Goal: Download file/media

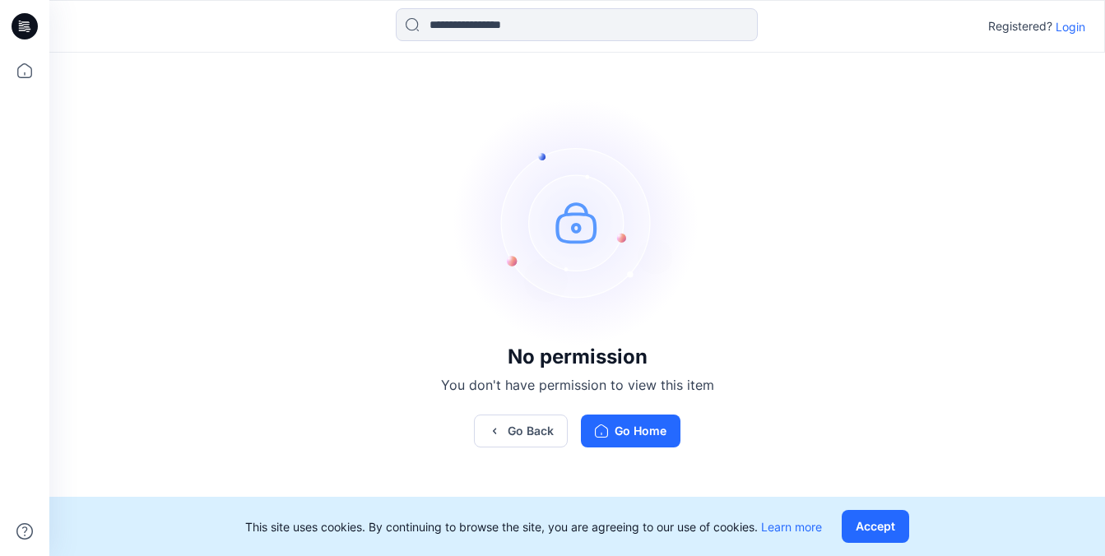
click at [1068, 32] on p "Login" at bounding box center [1071, 26] width 30 height 17
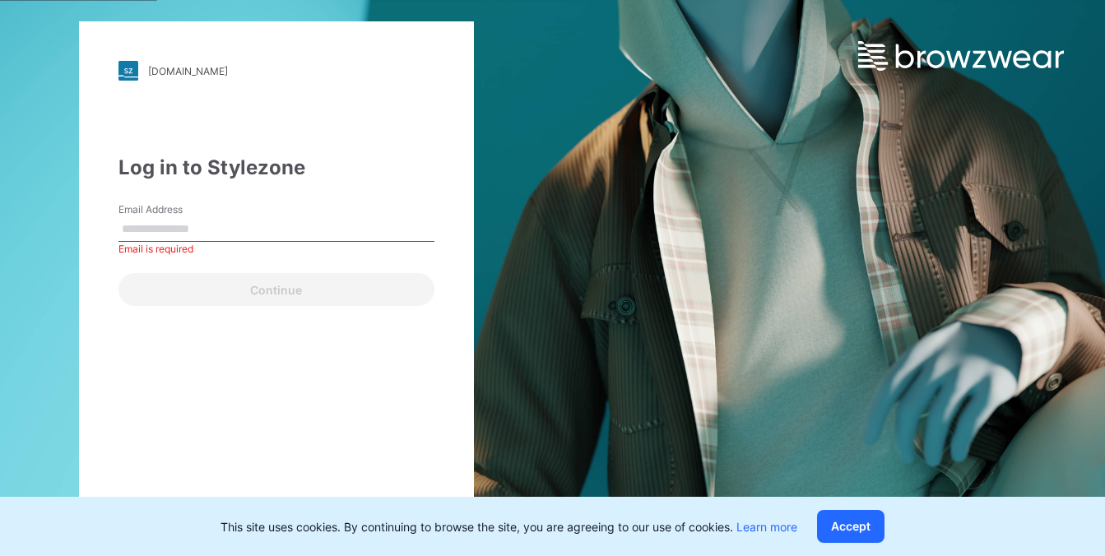
type input "**********"
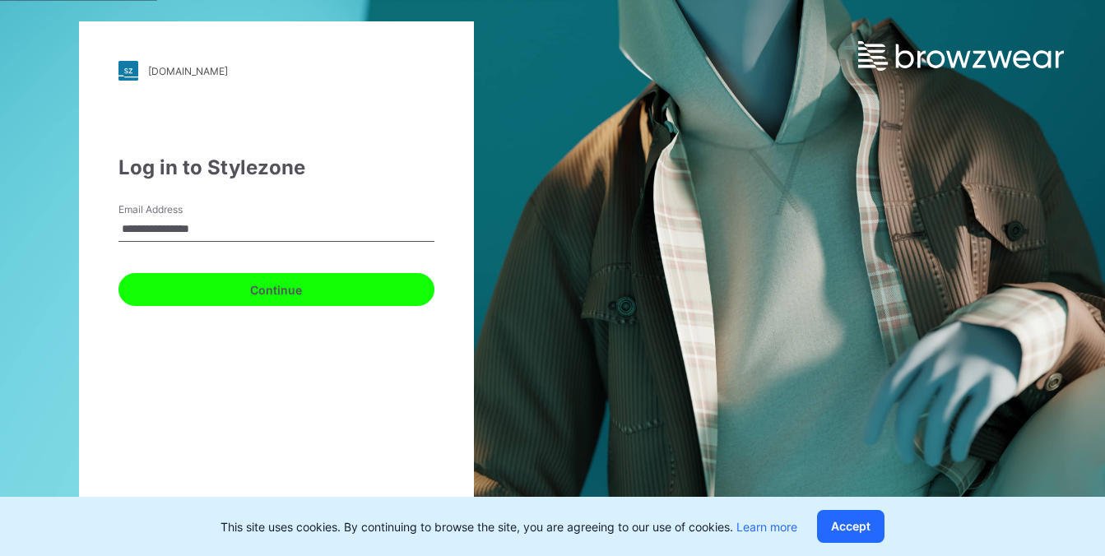
click at [307, 298] on button "Continue" at bounding box center [276, 289] width 316 height 33
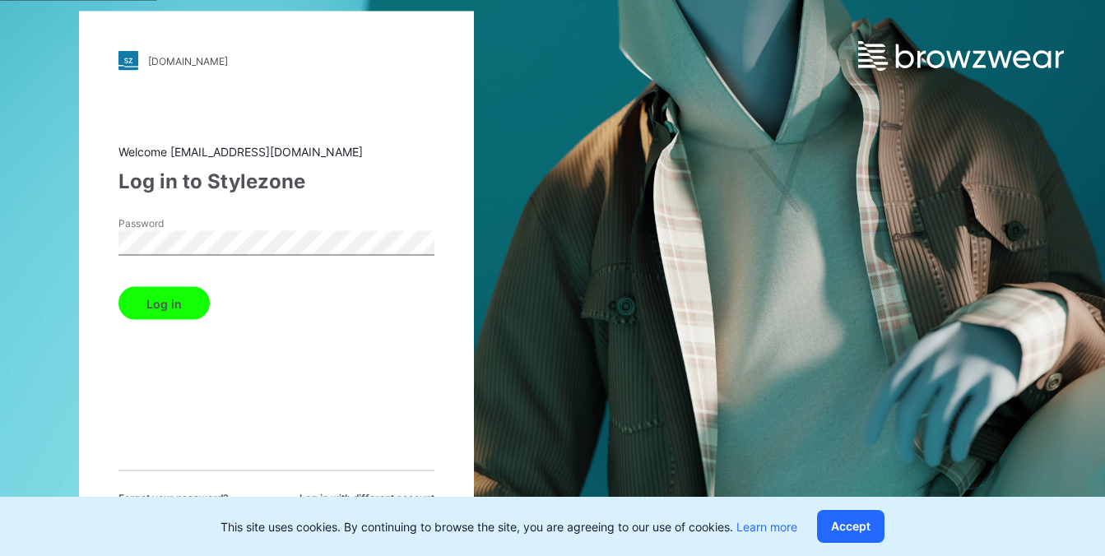
click at [166, 320] on div "Welcome [EMAIL_ADDRESS][DOMAIN_NAME] Log in to Stylezone Password Log in Forget…" at bounding box center [276, 324] width 316 height 363
click at [167, 304] on button "Log in" at bounding box center [163, 303] width 91 height 33
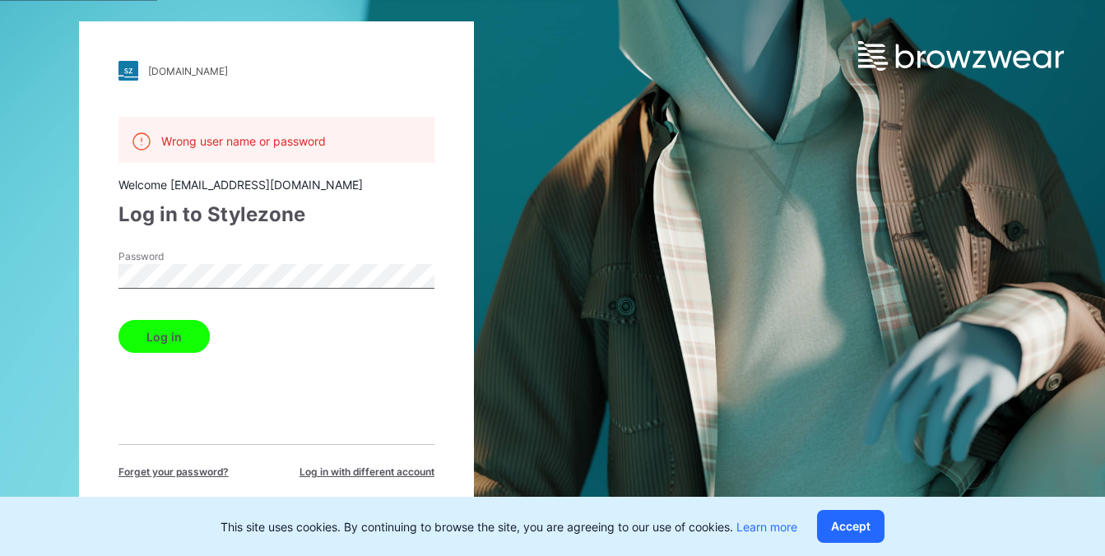
click at [180, 338] on button "Log in" at bounding box center [163, 336] width 91 height 33
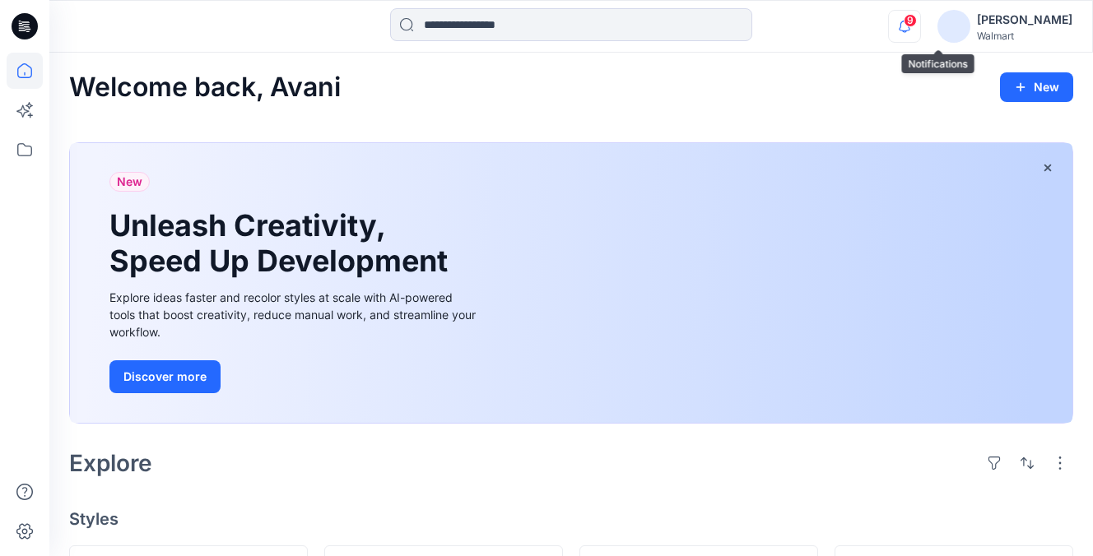
click at [920, 26] on icon "button" at bounding box center [904, 26] width 31 height 33
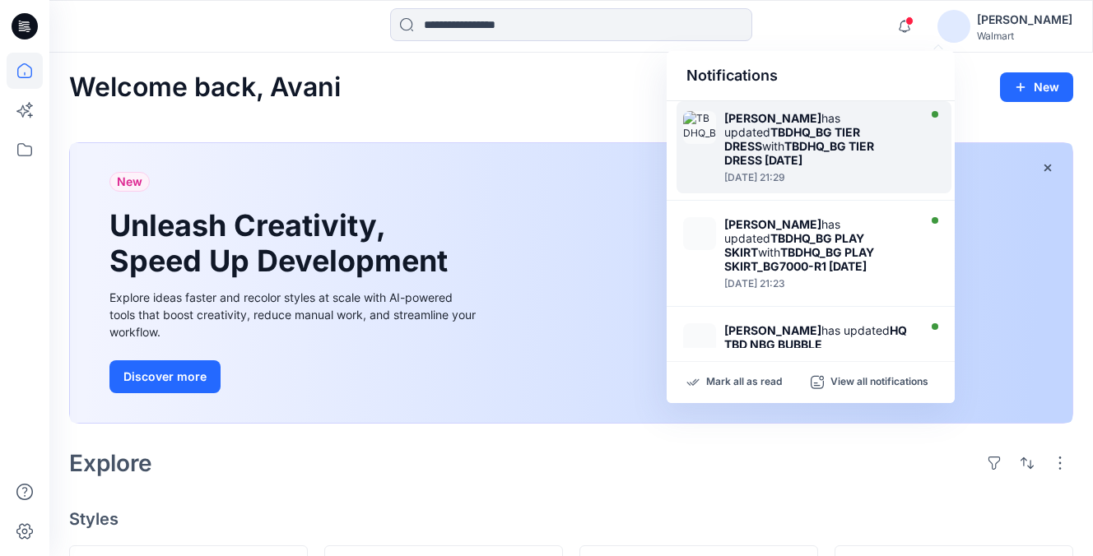
click at [788, 124] on strong "[PERSON_NAME]" at bounding box center [772, 118] width 97 height 14
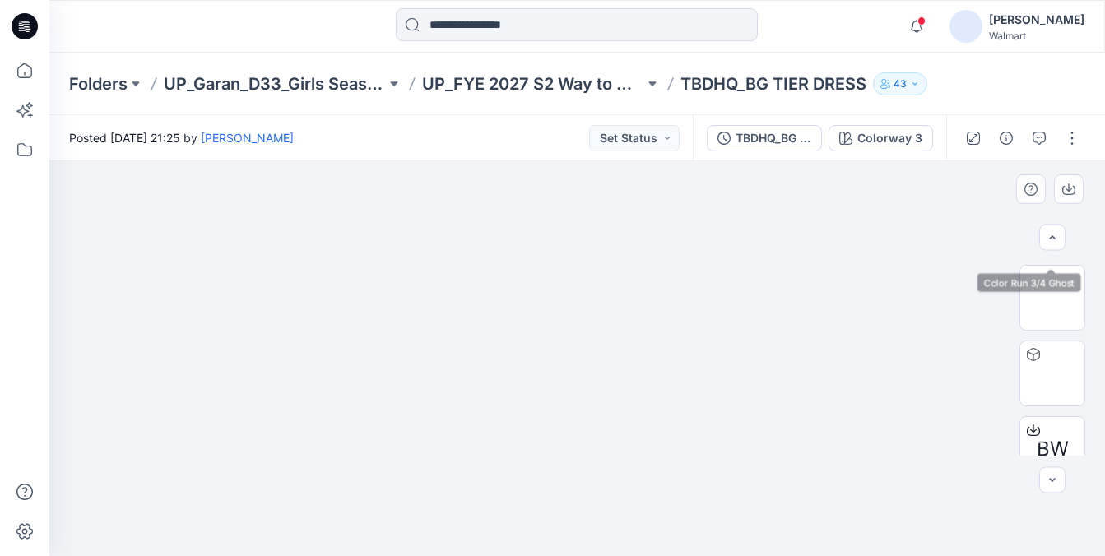
scroll to position [251, 0]
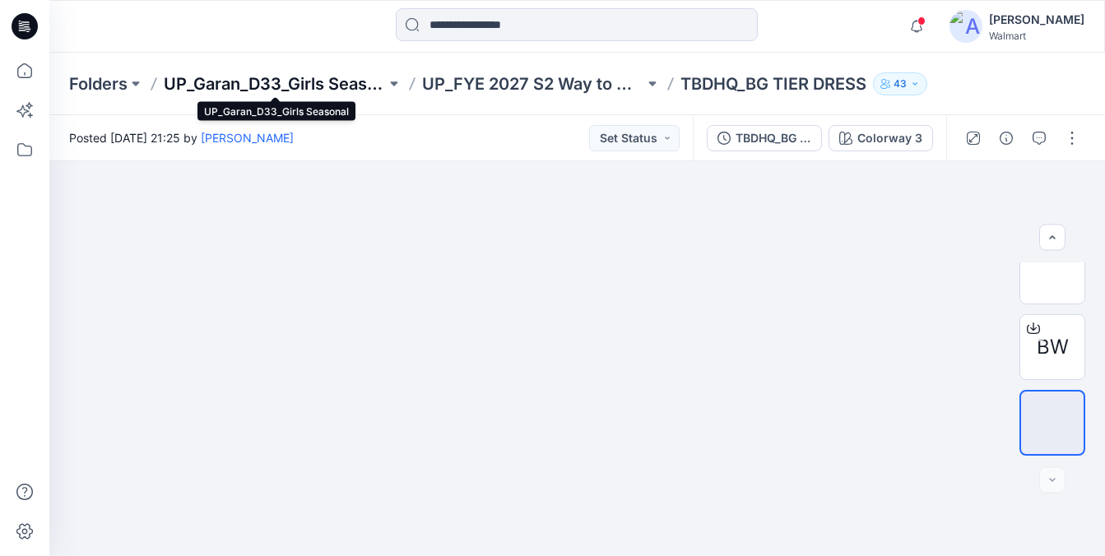
click at [329, 76] on p "UP_Garan_D33_Girls Seasonal" at bounding box center [275, 83] width 222 height 23
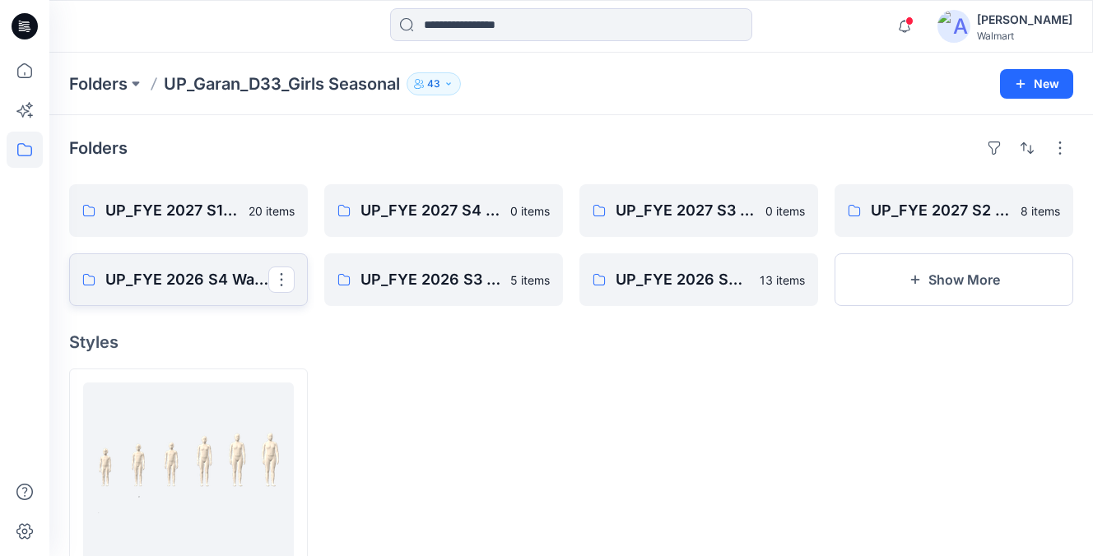
click at [148, 280] on p "UP_FYE 2026 S4 Way to Celebrate" at bounding box center [186, 279] width 163 height 23
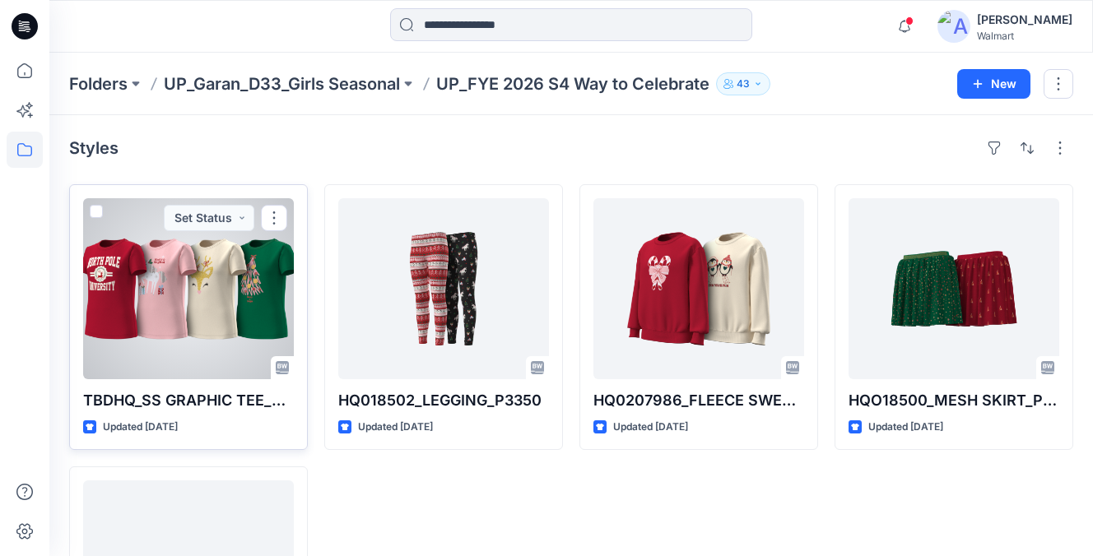
click at [207, 323] on div at bounding box center [188, 288] width 211 height 181
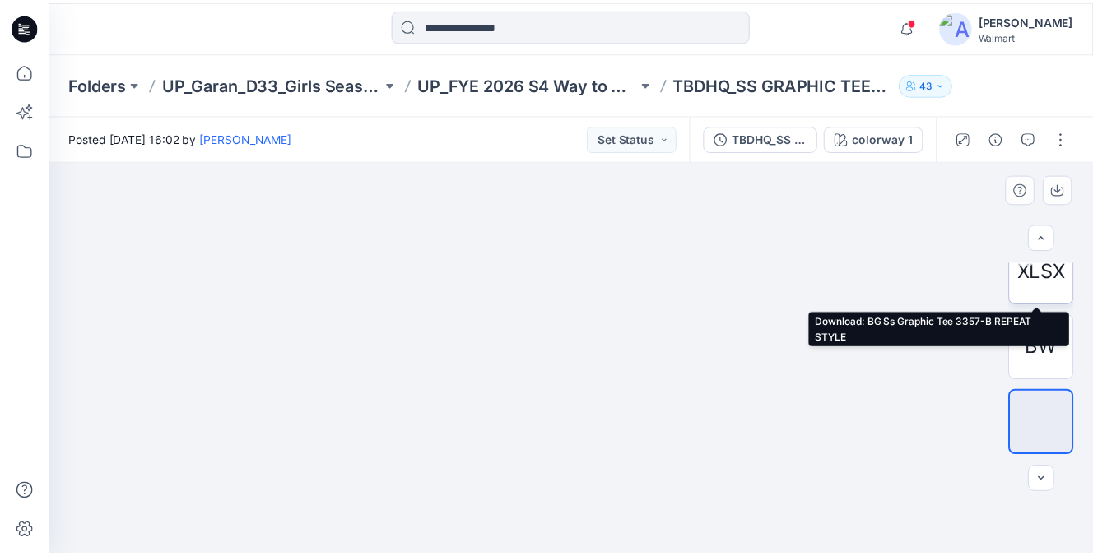
scroll to position [232, 0]
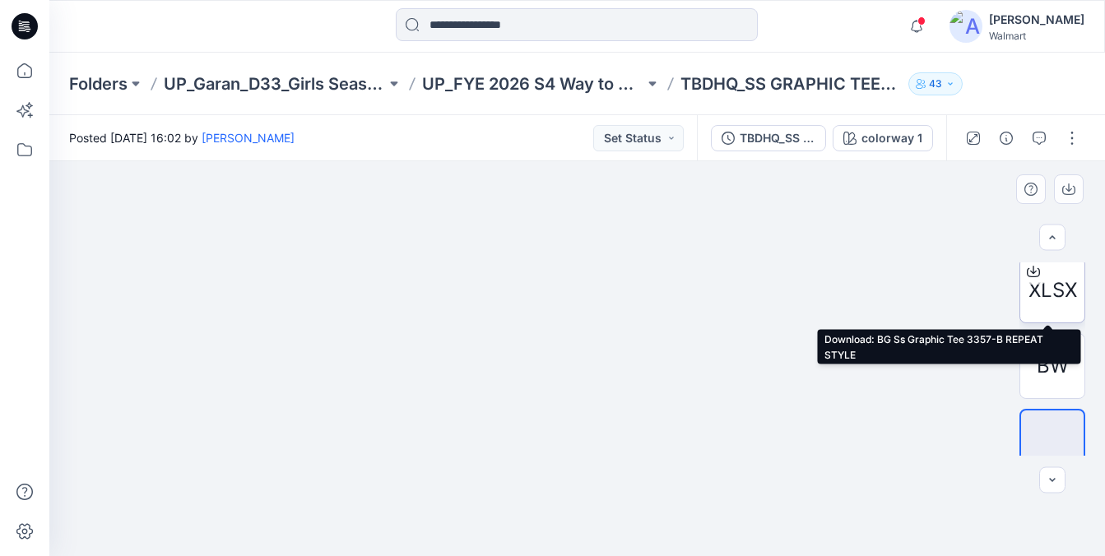
click at [1033, 271] on icon at bounding box center [1033, 271] width 13 height 13
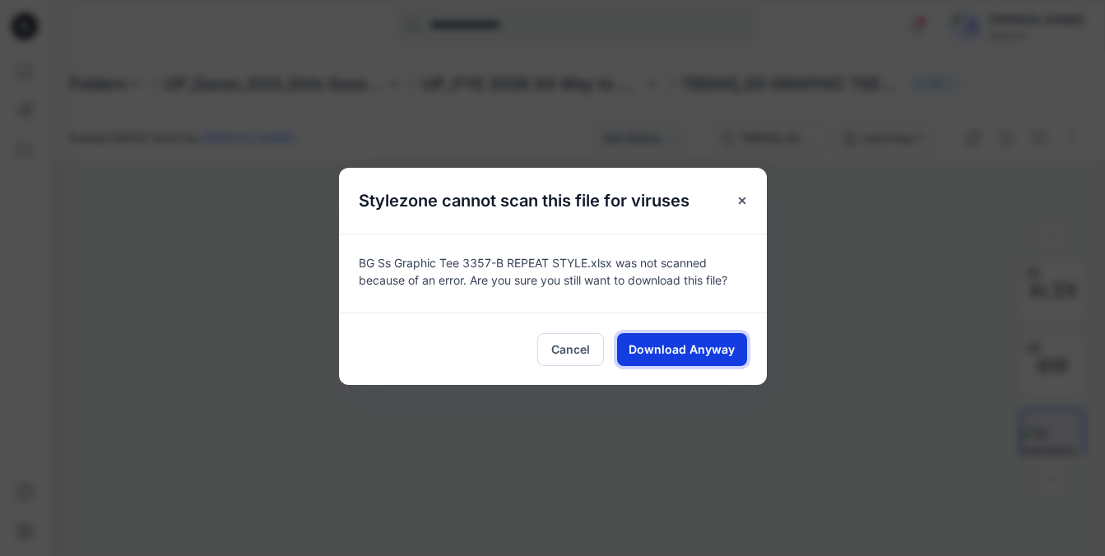
click at [650, 355] on span "Download Anyway" at bounding box center [682, 349] width 106 height 17
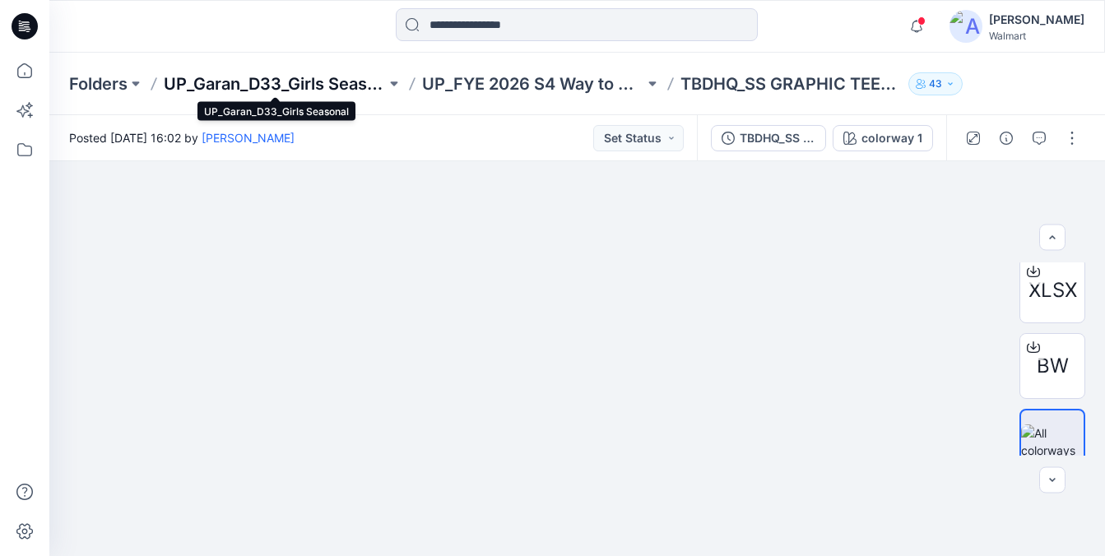
click at [282, 79] on p "UP_Garan_D33_Girls Seasonal" at bounding box center [275, 83] width 222 height 23
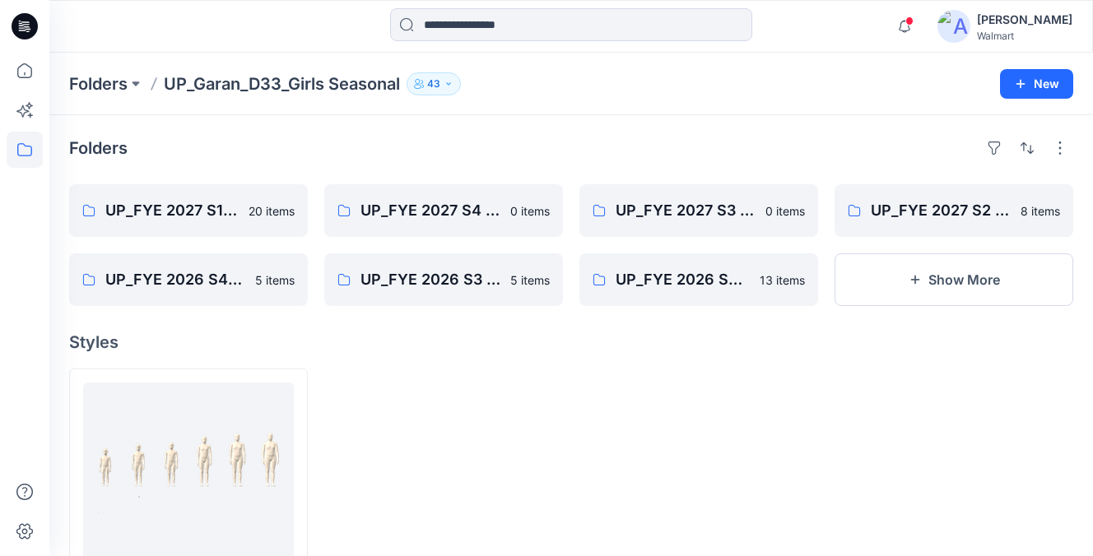
click at [18, 163] on icon at bounding box center [25, 150] width 36 height 36
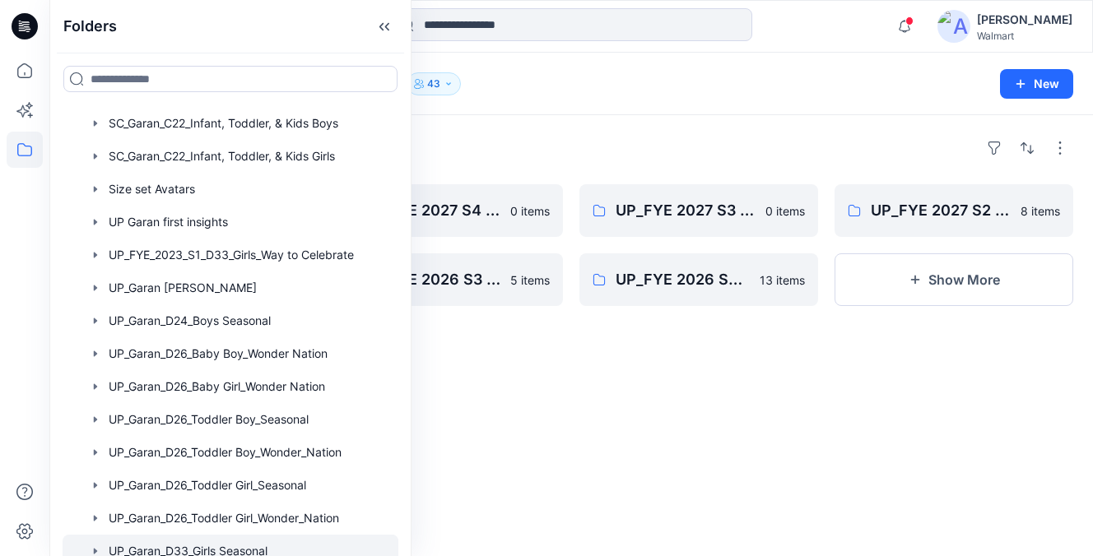
scroll to position [346, 0]
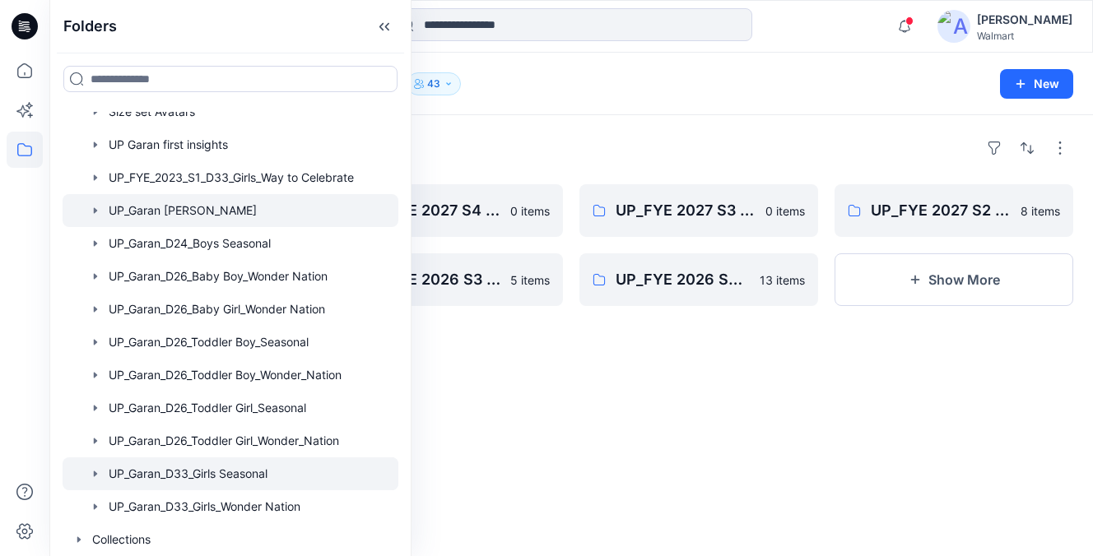
click at [189, 209] on div at bounding box center [231, 210] width 336 height 33
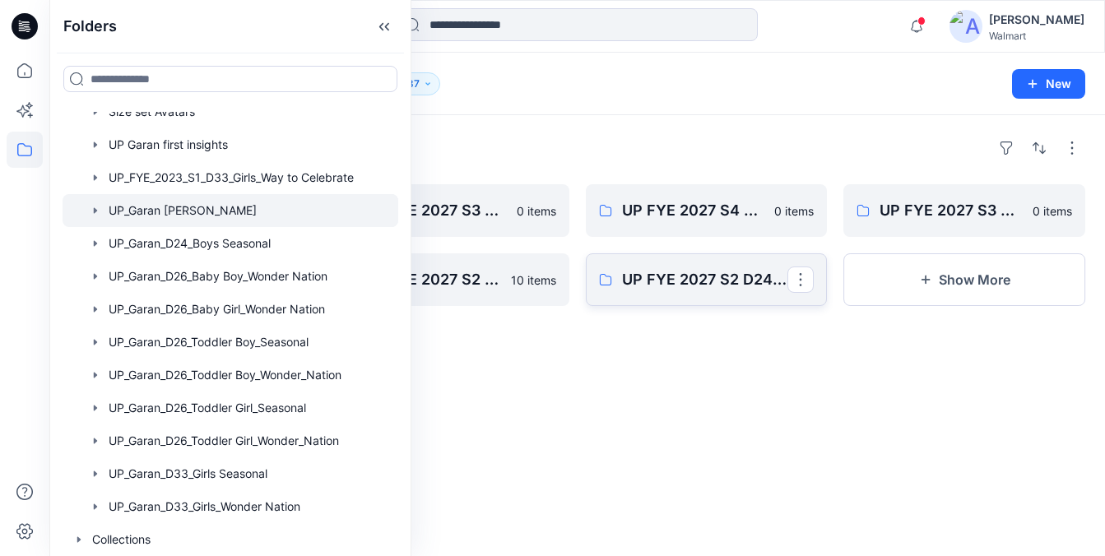
click at [720, 294] on link "UP FYE 2027 S2 D24 Boys [PERSON_NAME]" at bounding box center [707, 279] width 242 height 53
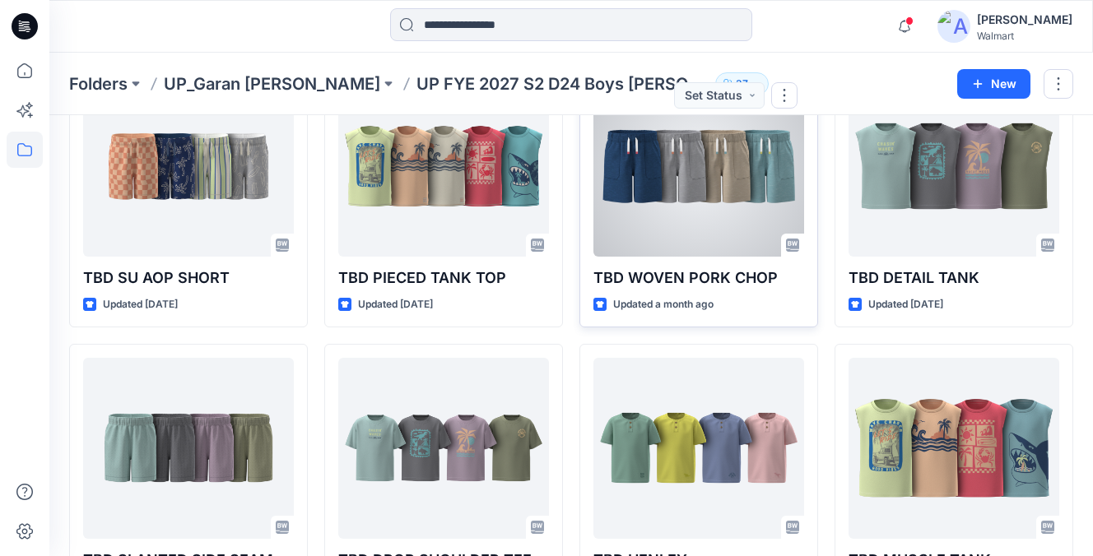
scroll to position [195, 0]
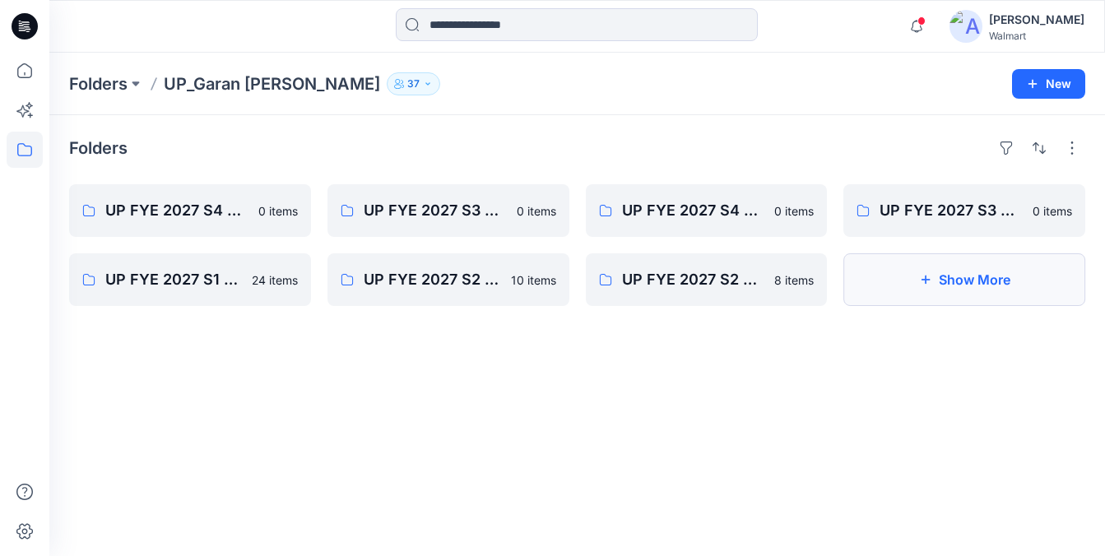
click at [950, 261] on button "Show More" at bounding box center [964, 279] width 242 height 53
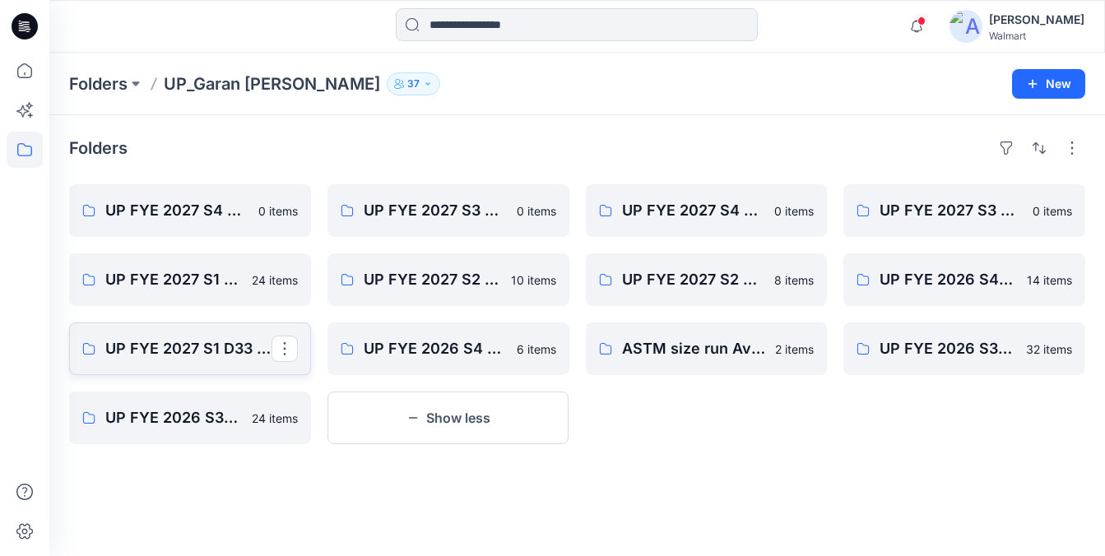
click at [207, 346] on p "UP FYE 2027 S1 D33 Boys [PERSON_NAME]" at bounding box center [188, 348] width 166 height 23
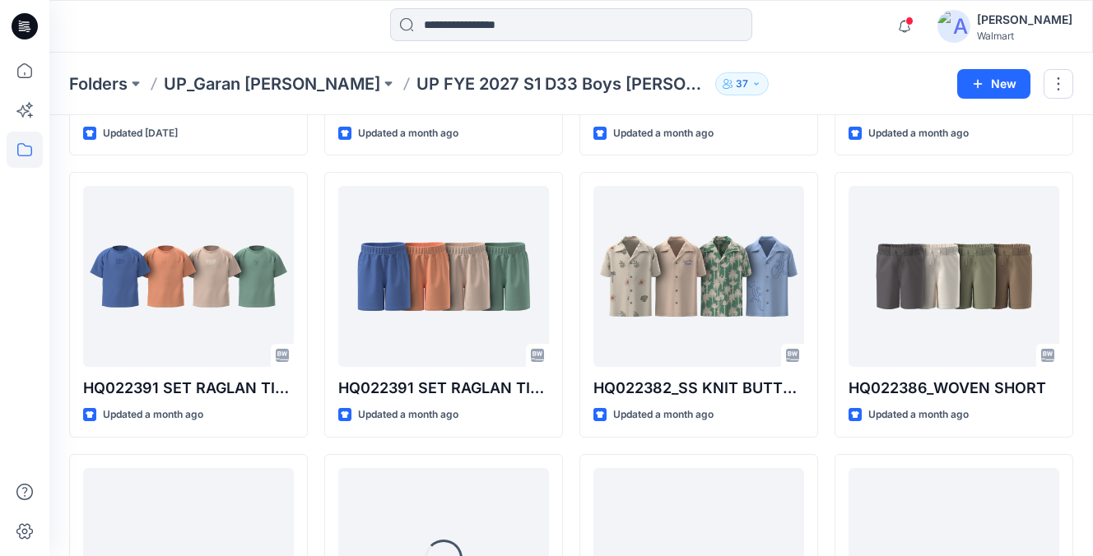
scroll to position [578, 0]
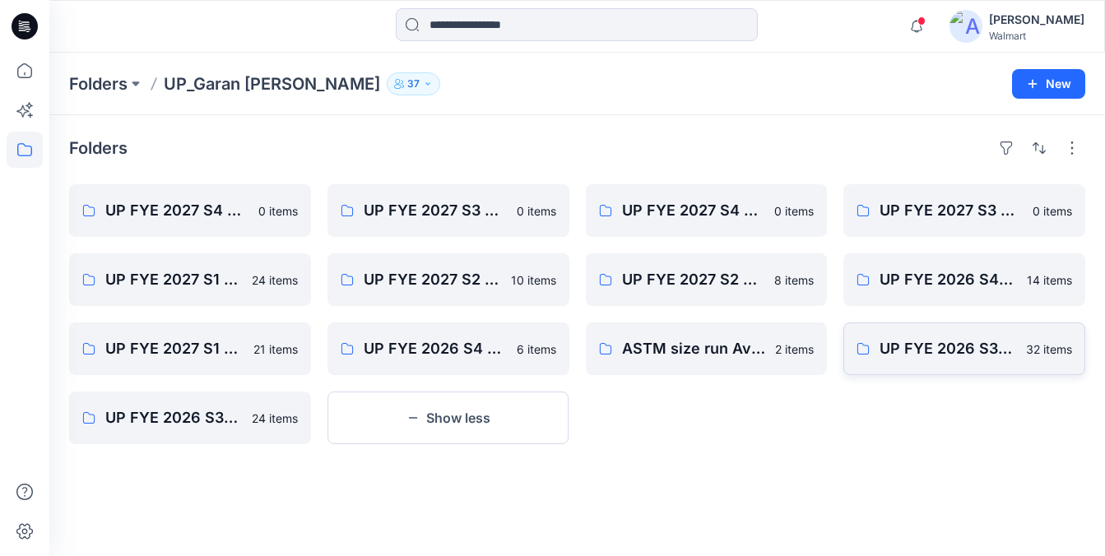
click at [976, 346] on p "UP FYE 2026 S3 D33 Girls [PERSON_NAME]" at bounding box center [948, 348] width 137 height 23
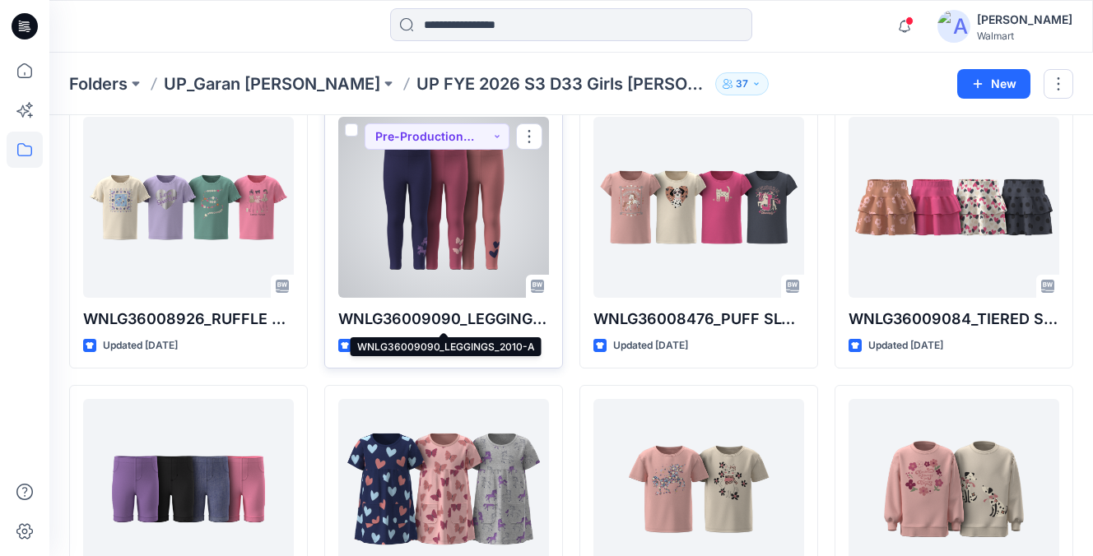
scroll to position [94, 0]
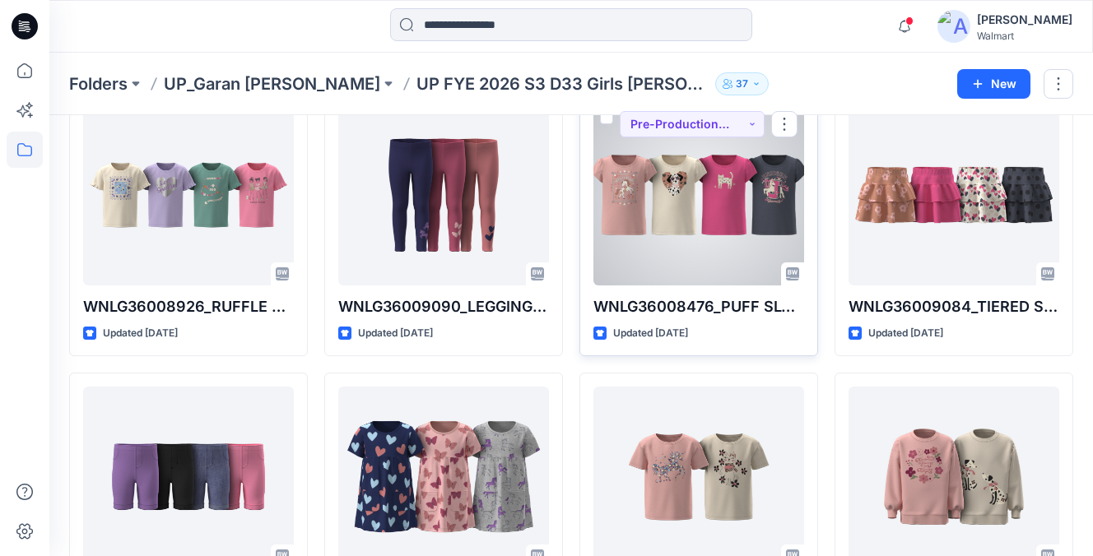
click at [754, 196] on div at bounding box center [698, 194] width 211 height 181
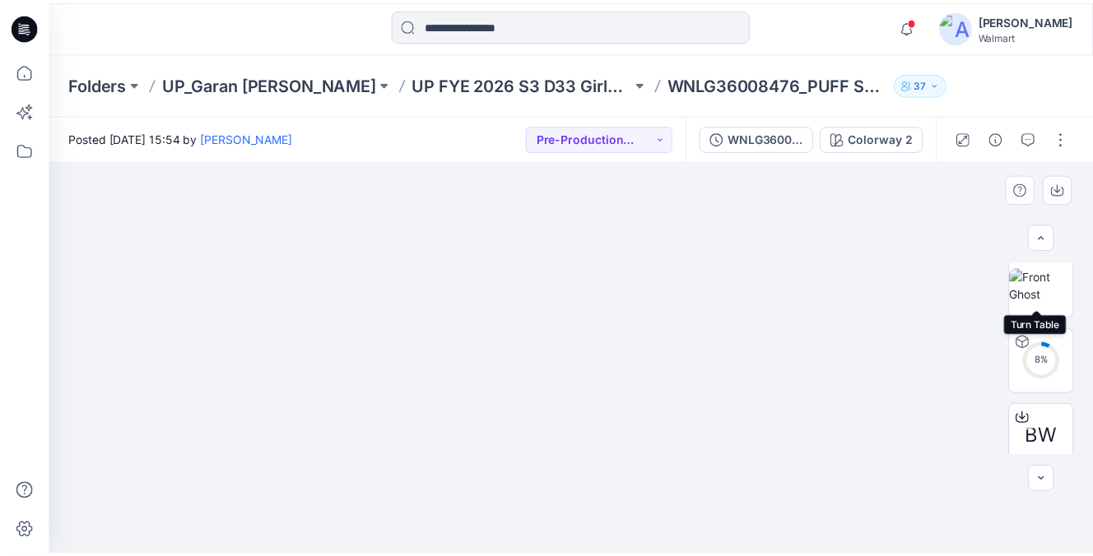
scroll to position [327, 0]
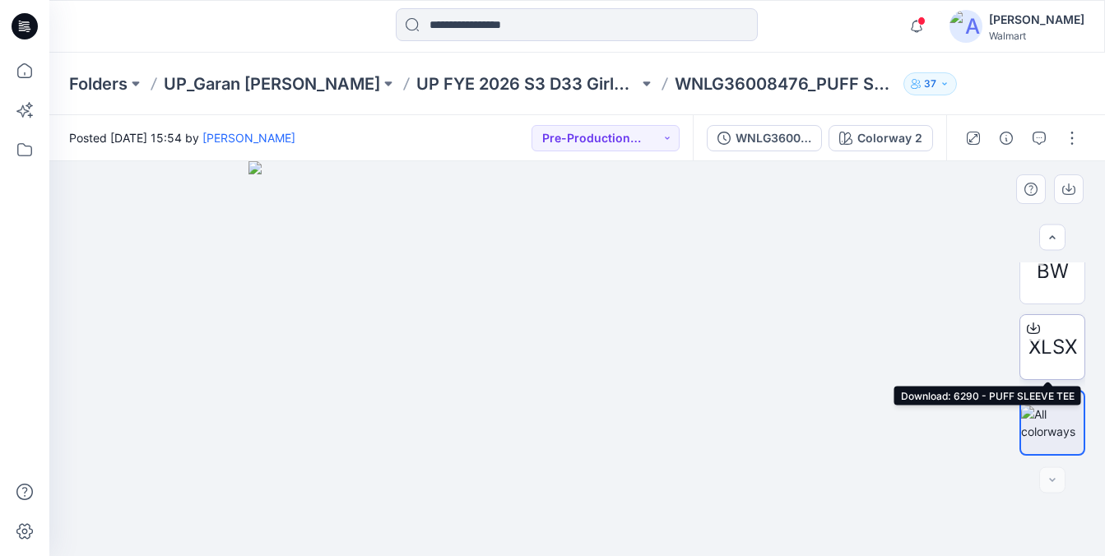
click at [1033, 330] on icon at bounding box center [1033, 328] width 13 height 13
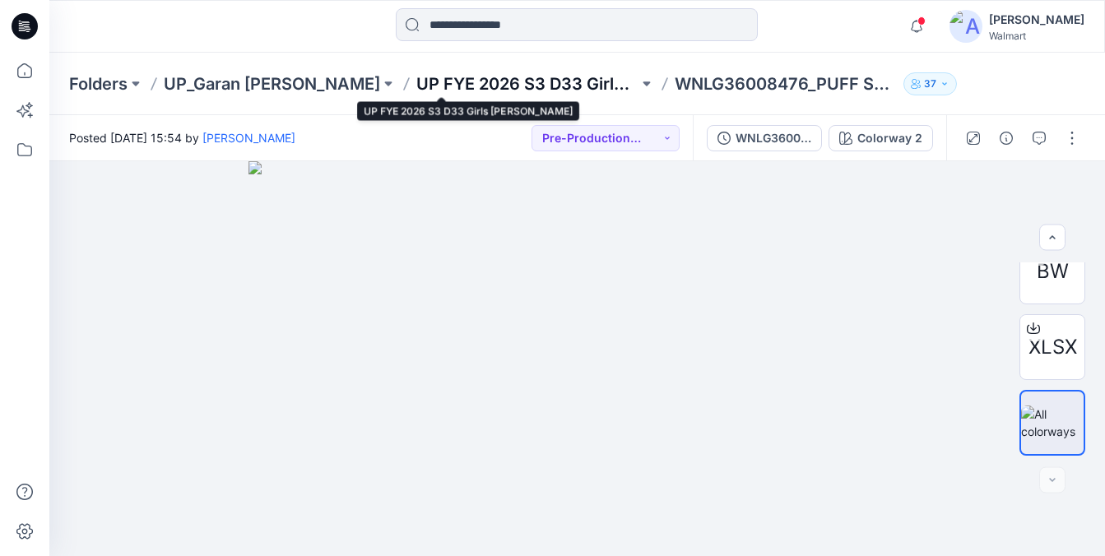
click at [416, 81] on p "UP FYE 2026 S3 D33 Girls [PERSON_NAME]" at bounding box center [527, 83] width 222 height 23
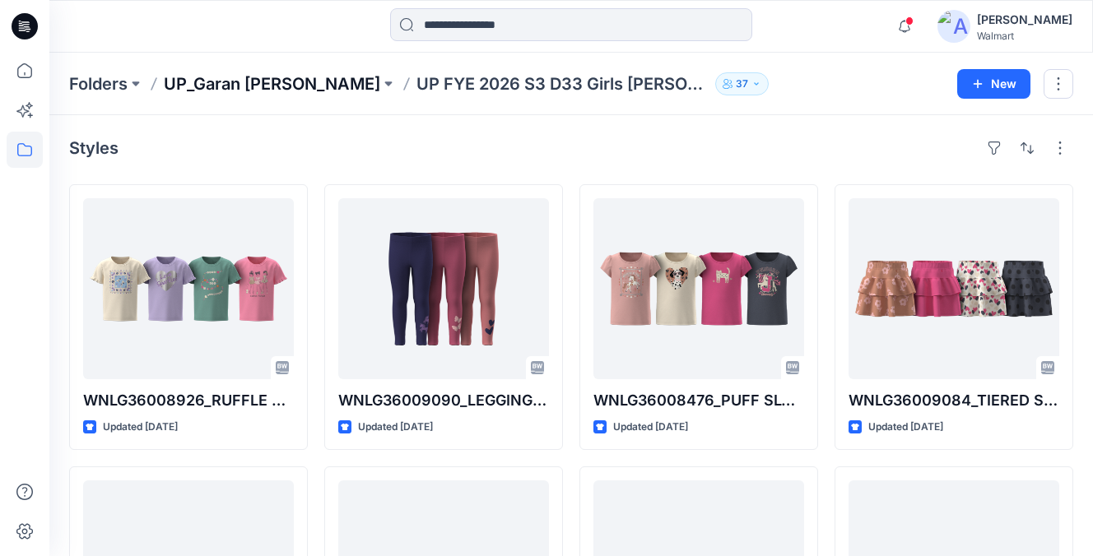
click at [259, 80] on p "UP_Garan [PERSON_NAME]" at bounding box center [272, 83] width 216 height 23
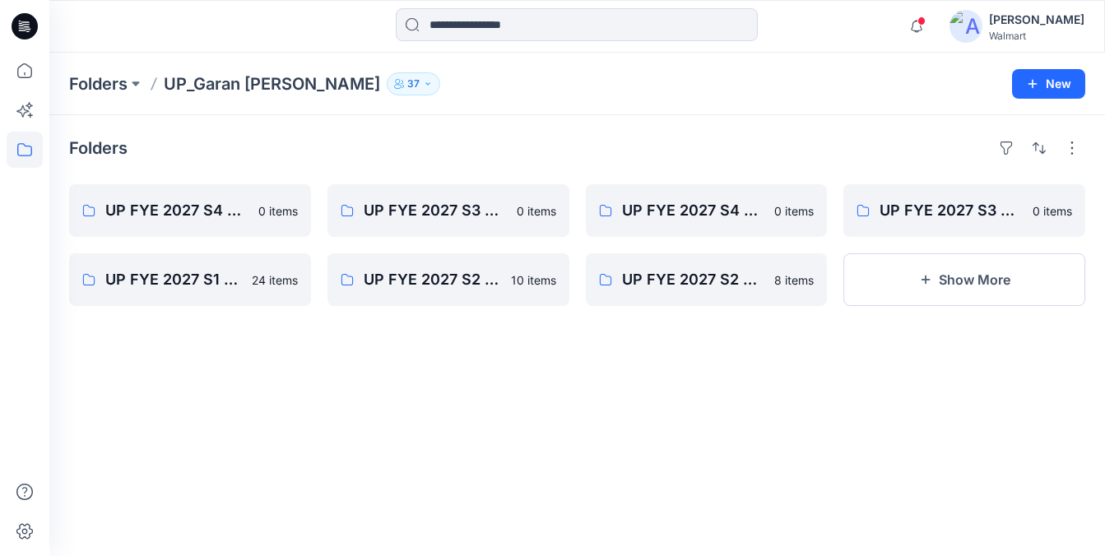
click at [968, 249] on div "UP FYE 2027 S3 D24 Boys [PERSON_NAME] 0 items Show More" at bounding box center [964, 245] width 242 height 122
click at [964, 284] on button "Show More" at bounding box center [964, 279] width 242 height 53
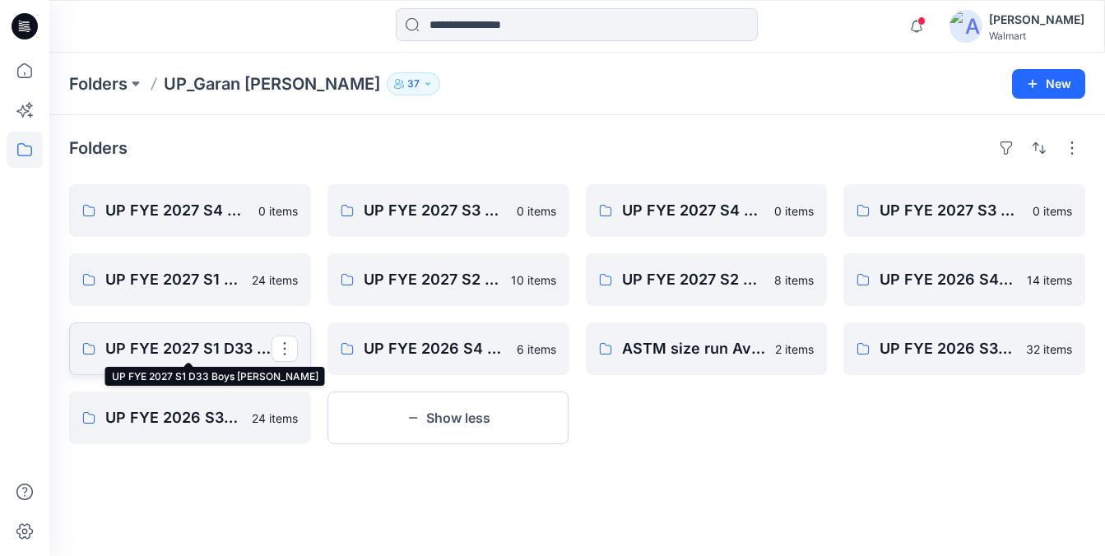
click at [210, 347] on p "UP FYE 2027 S1 D33 Boys [PERSON_NAME]" at bounding box center [188, 348] width 166 height 23
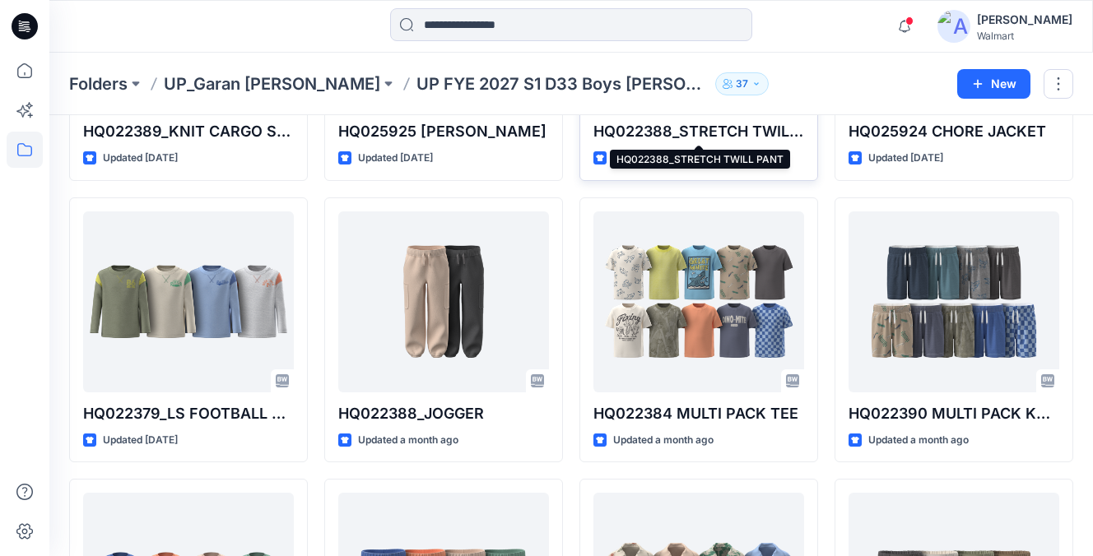
scroll to position [318, 0]
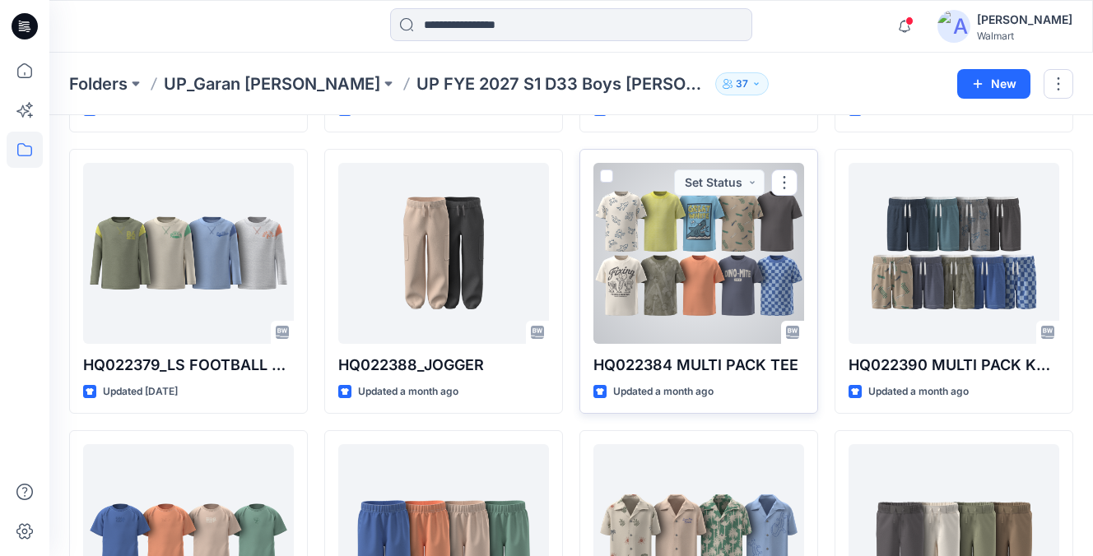
click at [709, 287] on div at bounding box center [698, 253] width 211 height 181
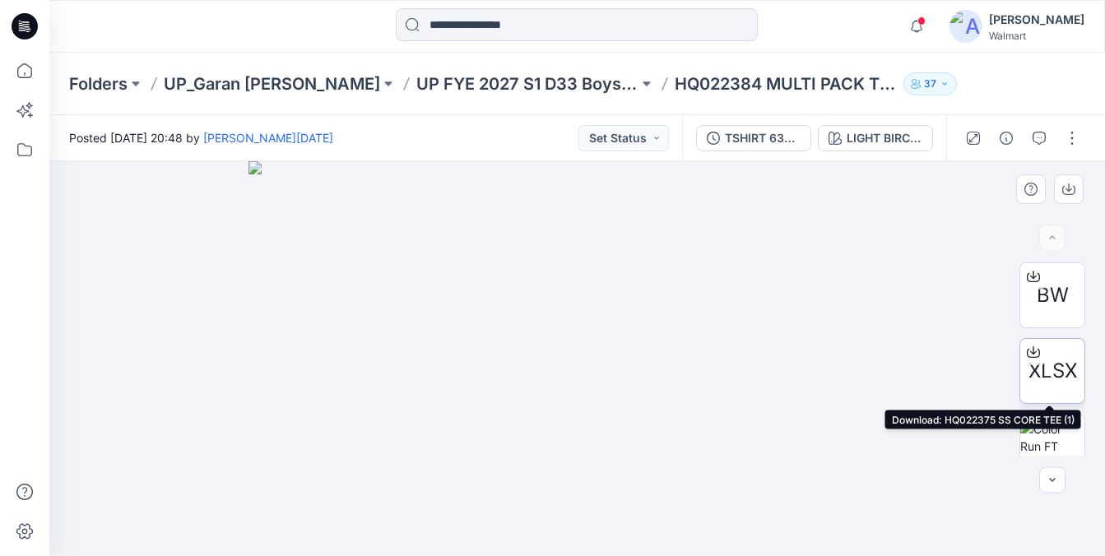
click at [1037, 354] on div at bounding box center [1033, 352] width 26 height 26
